Goal: Browse casually

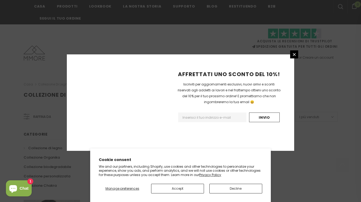
scroll to position [348, 0]
